Goal: Task Accomplishment & Management: Use online tool/utility

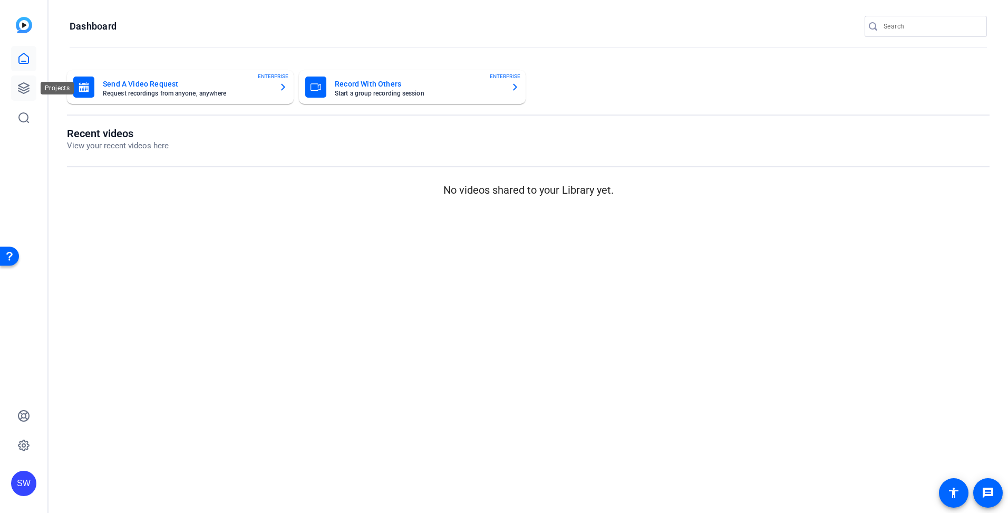
click at [25, 86] on icon at bounding box center [23, 88] width 13 height 13
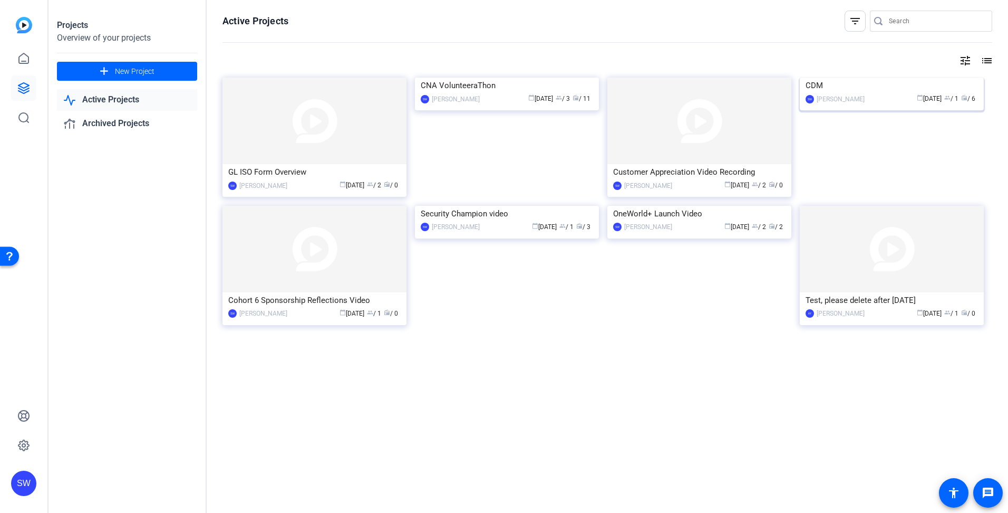
click at [862, 104] on div "SW [PERSON_NAME] calendar_today [DATE] group / 1 radio / 6" at bounding box center [892, 98] width 172 height 11
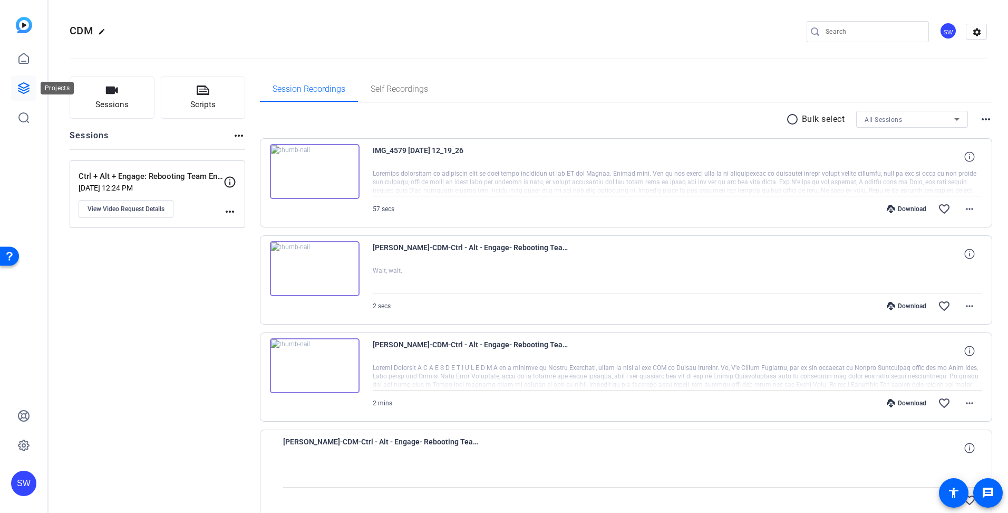
click at [22, 87] on icon at bounding box center [23, 88] width 11 height 11
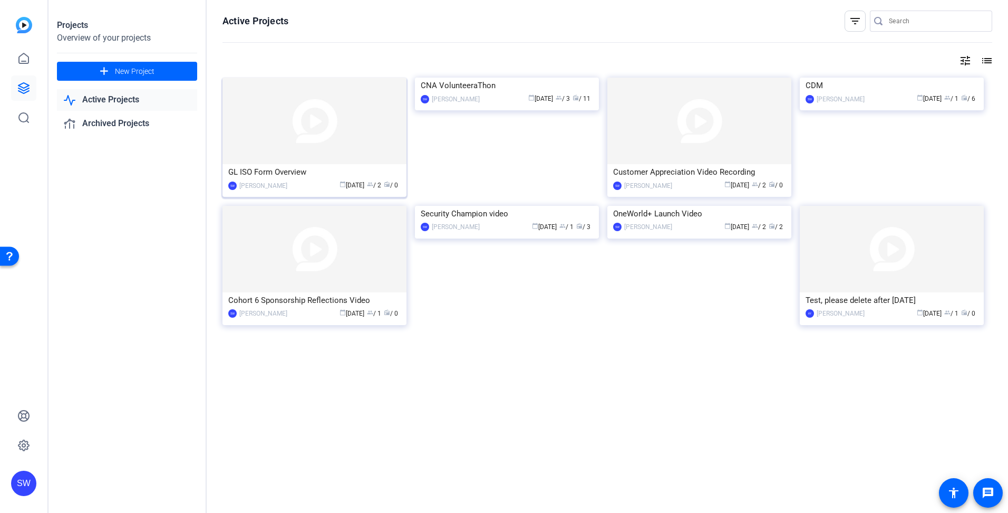
click at [386, 196] on mat-card-content "GL ISO Form Overview SW [PERSON_NAME] calendar_today [DATE] group / 2 radio / 0" at bounding box center [314, 181] width 189 height 35
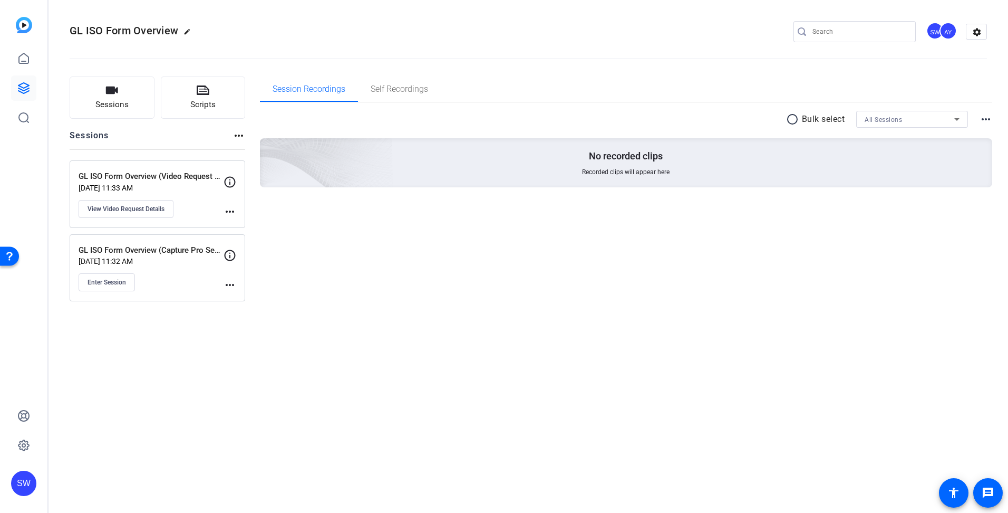
click at [225, 283] on mat-icon "more_horiz" at bounding box center [230, 284] width 13 height 13
click at [237, 300] on span "Edit Session" at bounding box center [256, 300] width 48 height 13
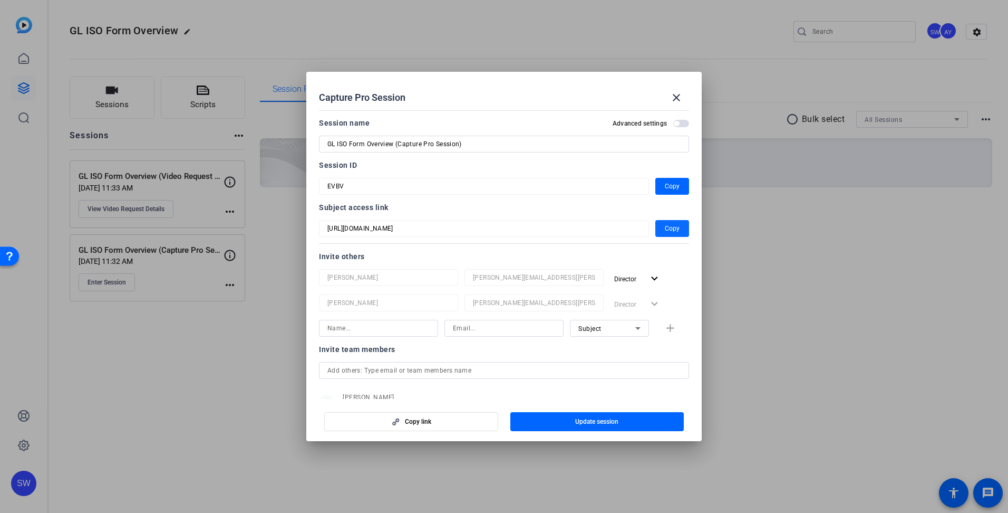
click at [670, 225] on span "Copy" at bounding box center [672, 228] width 15 height 13
